Goal: Task Accomplishment & Management: Manage account settings

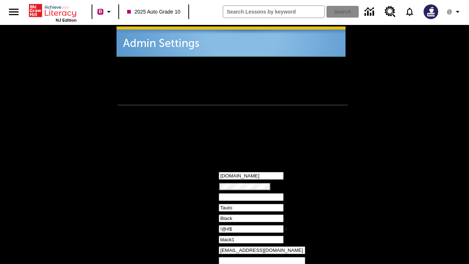
type input "!@#$"
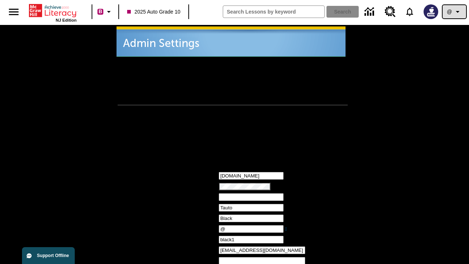
click at [454, 12] on icon "Profile/Settings" at bounding box center [457, 11] width 9 height 9
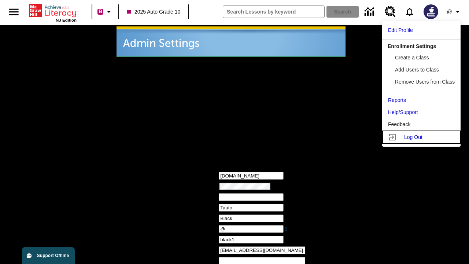
click at [422, 137] on span "Log Out" at bounding box center [413, 137] width 18 height 6
